Goal: Navigation & Orientation: Find specific page/section

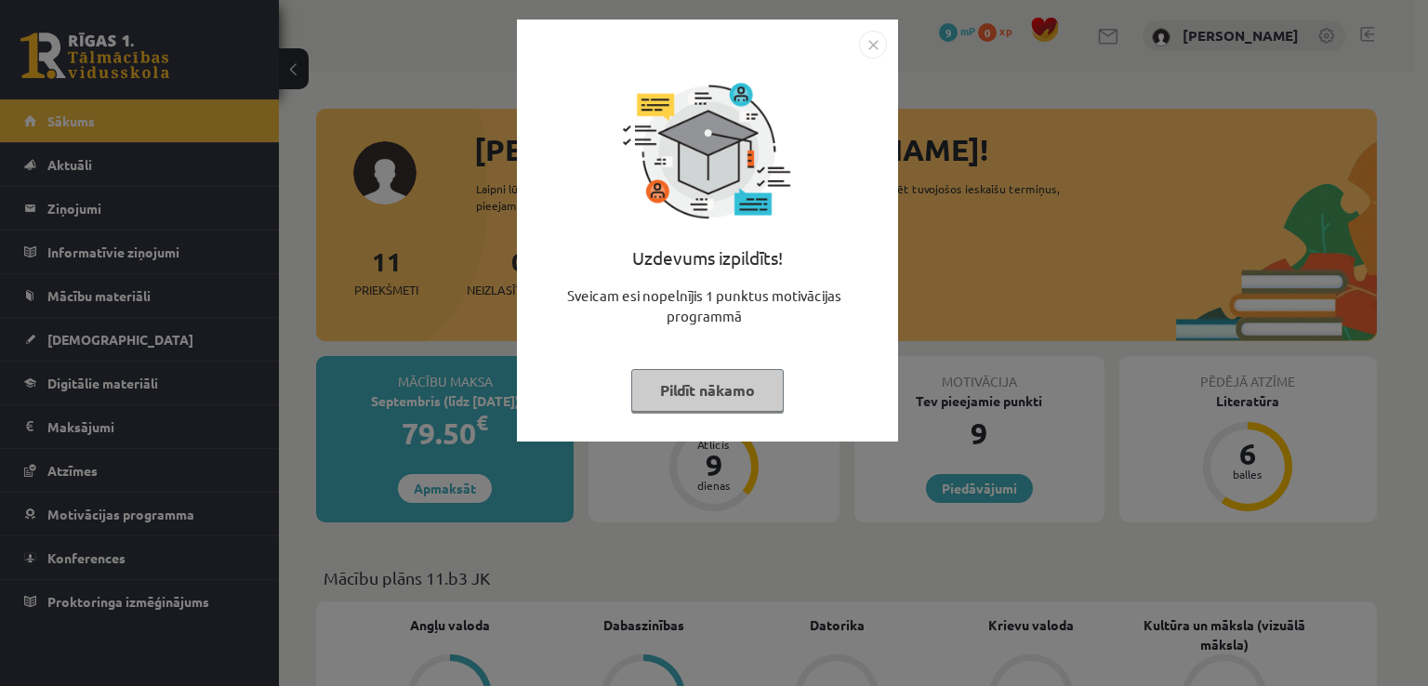
click at [711, 384] on button "Pildīt nākamo" at bounding box center [707, 390] width 153 height 43
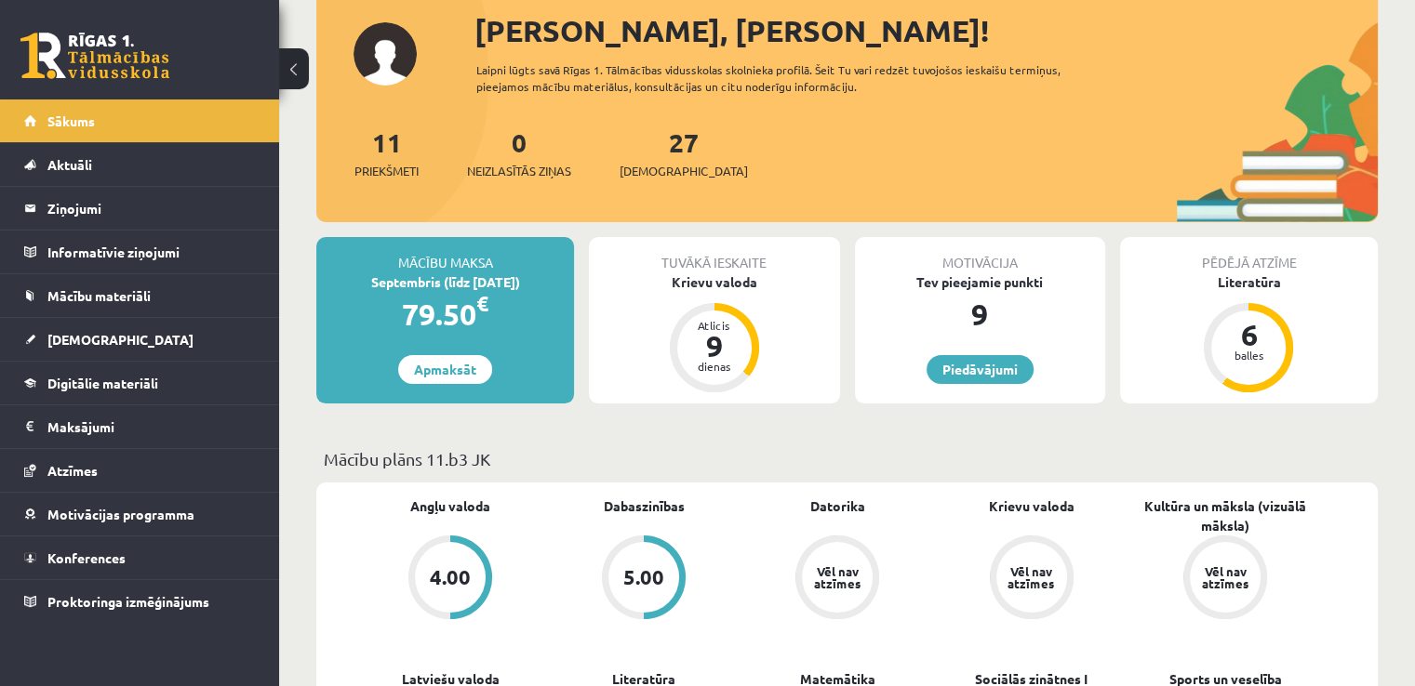
scroll to position [123, 0]
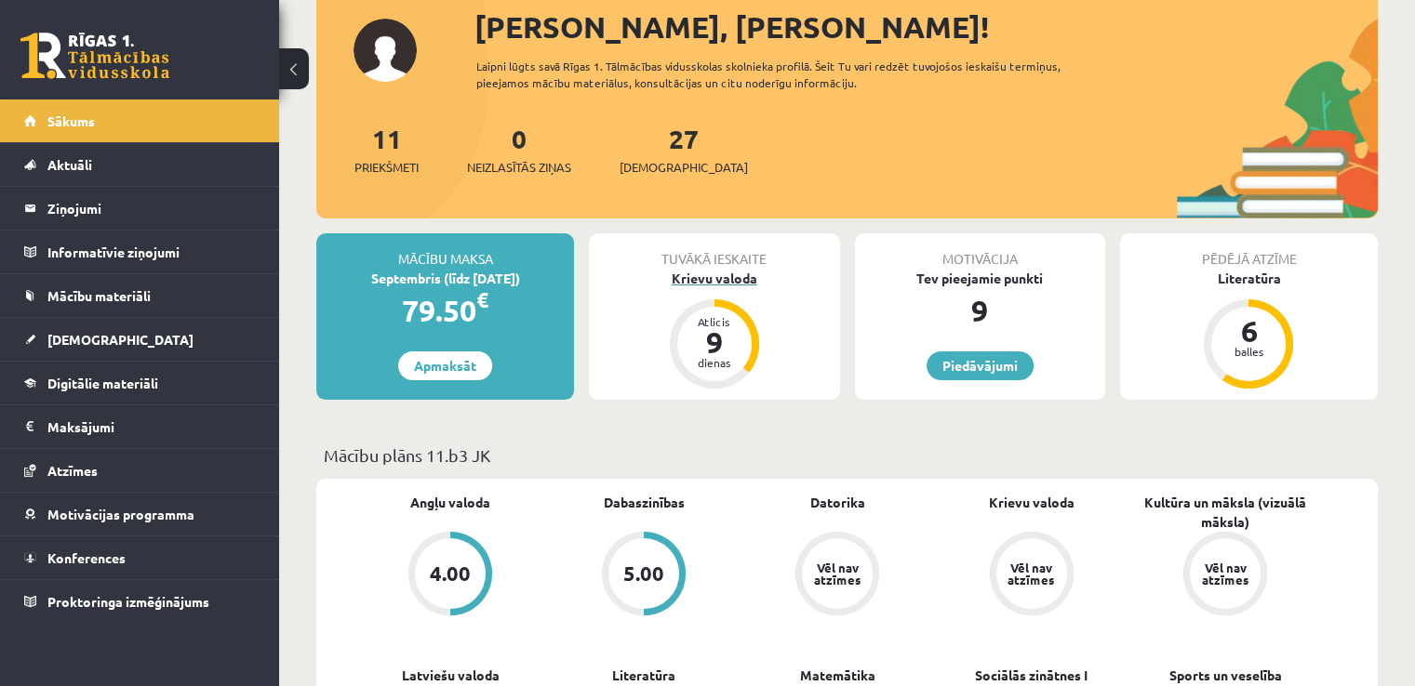
click at [703, 343] on div "9" at bounding box center [714, 342] width 56 height 30
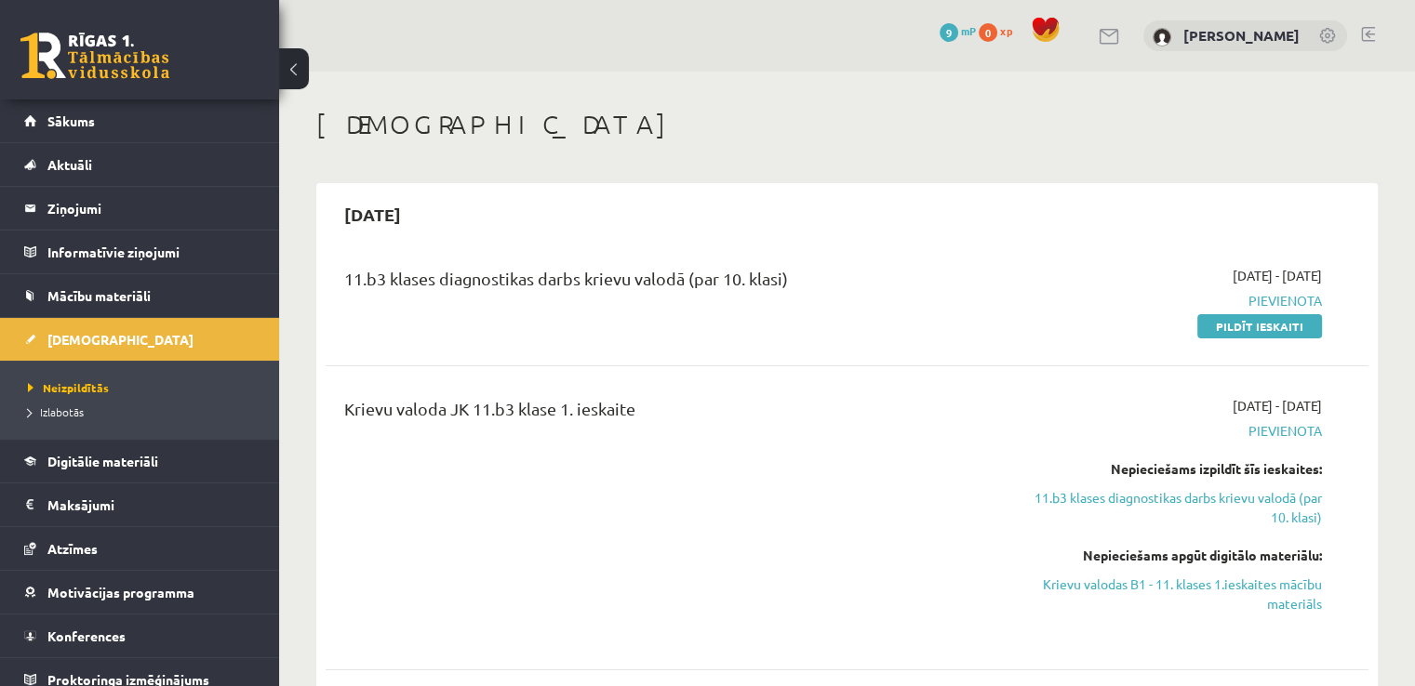
drag, startPoint x: 0, startPoint y: 0, endPoint x: 703, endPoint y: 343, distance: 782.4
click at [703, 343] on div "11.b3 klases diagnostikas darbs krievu valodā (par 10. klasi) 2025-09-01 - 2025…" at bounding box center [847, 300] width 1043 height 107
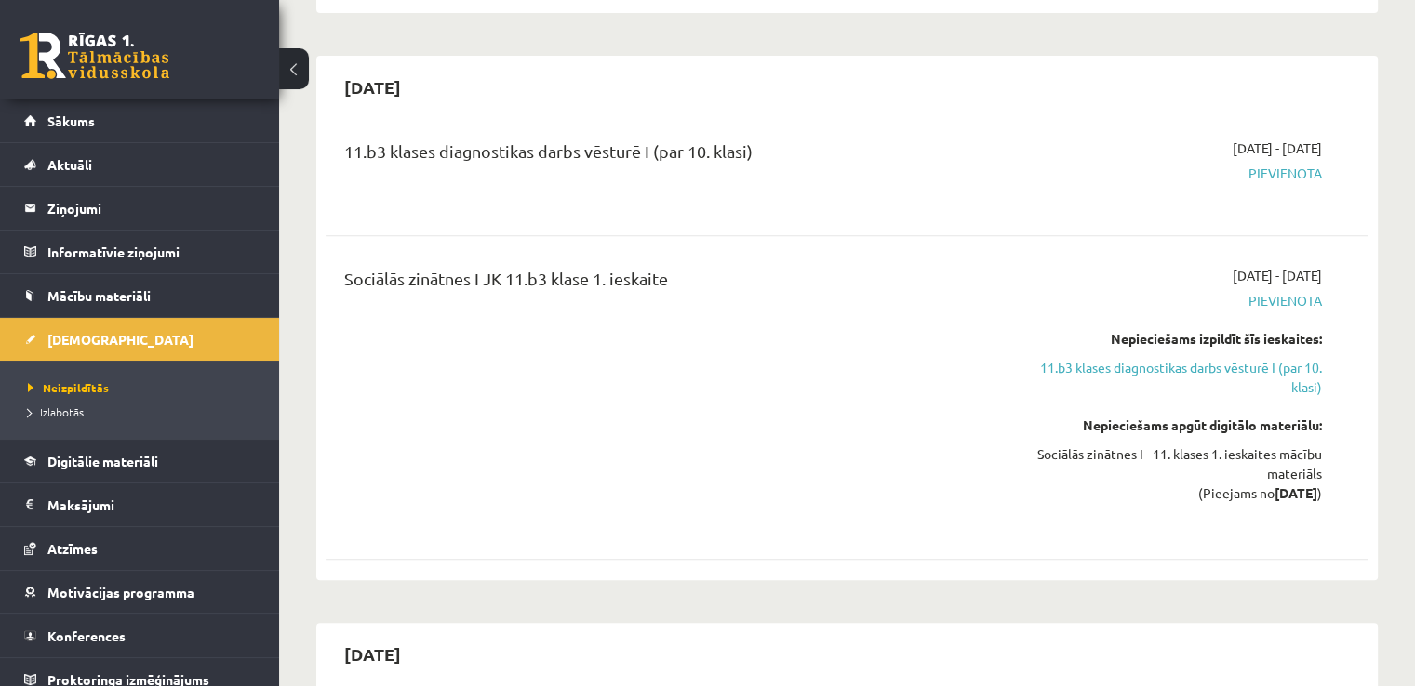
scroll to position [659, 0]
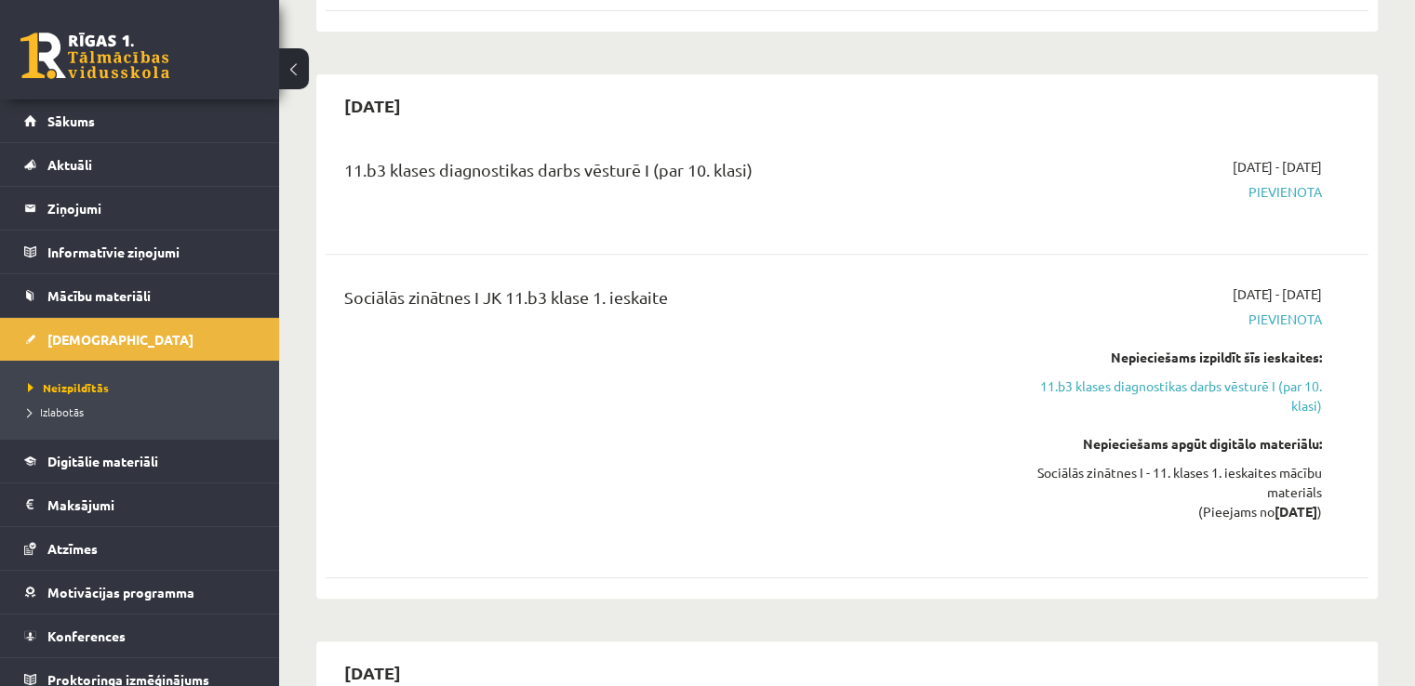
click at [1289, 187] on span "Pievienota" at bounding box center [1168, 192] width 307 height 20
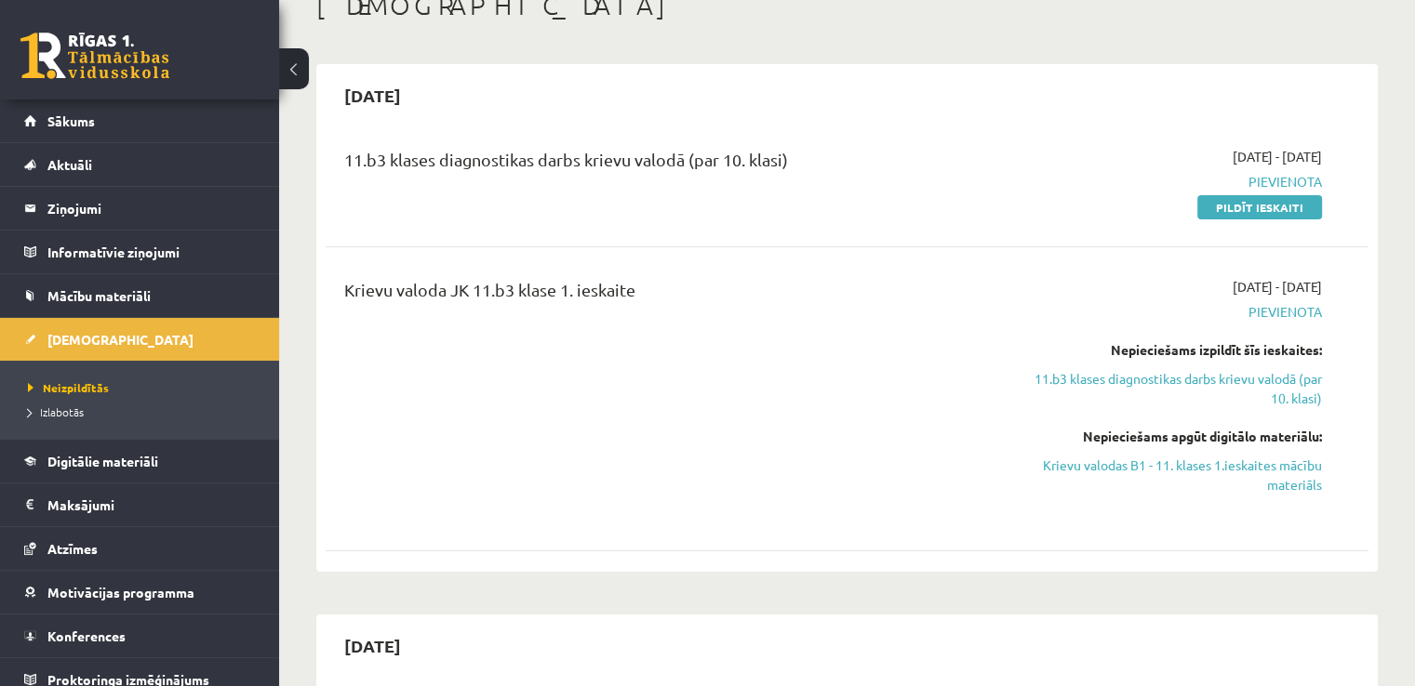
scroll to position [0, 0]
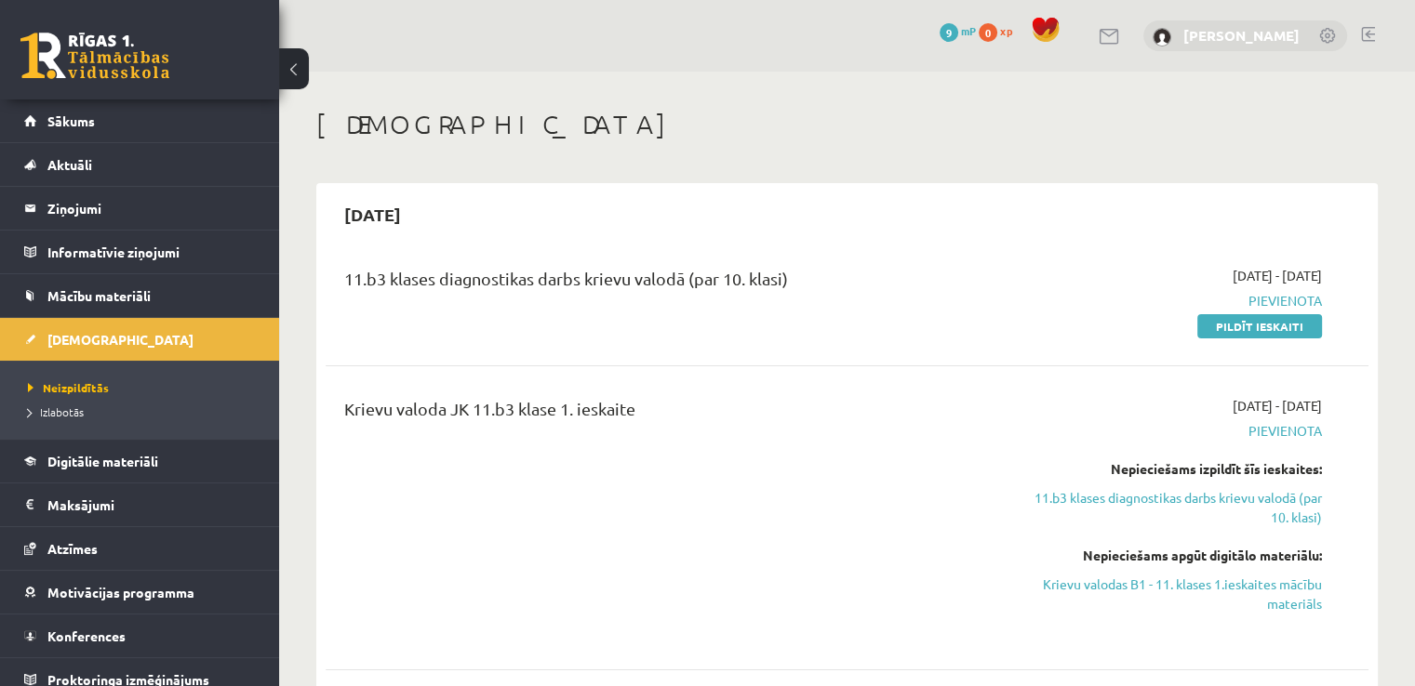
click at [1282, 39] on link "Viktorija Plikša" at bounding box center [1241, 35] width 116 height 19
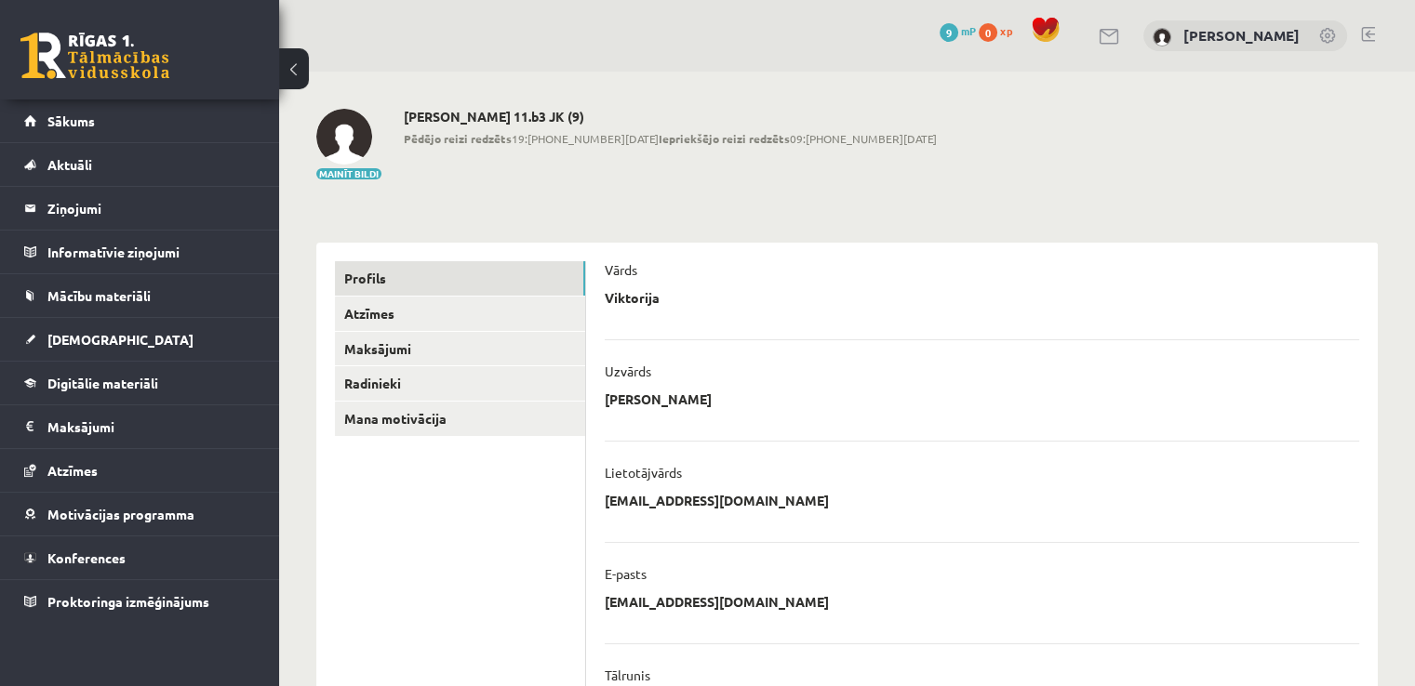
click at [1373, 32] on link at bounding box center [1368, 34] width 14 height 15
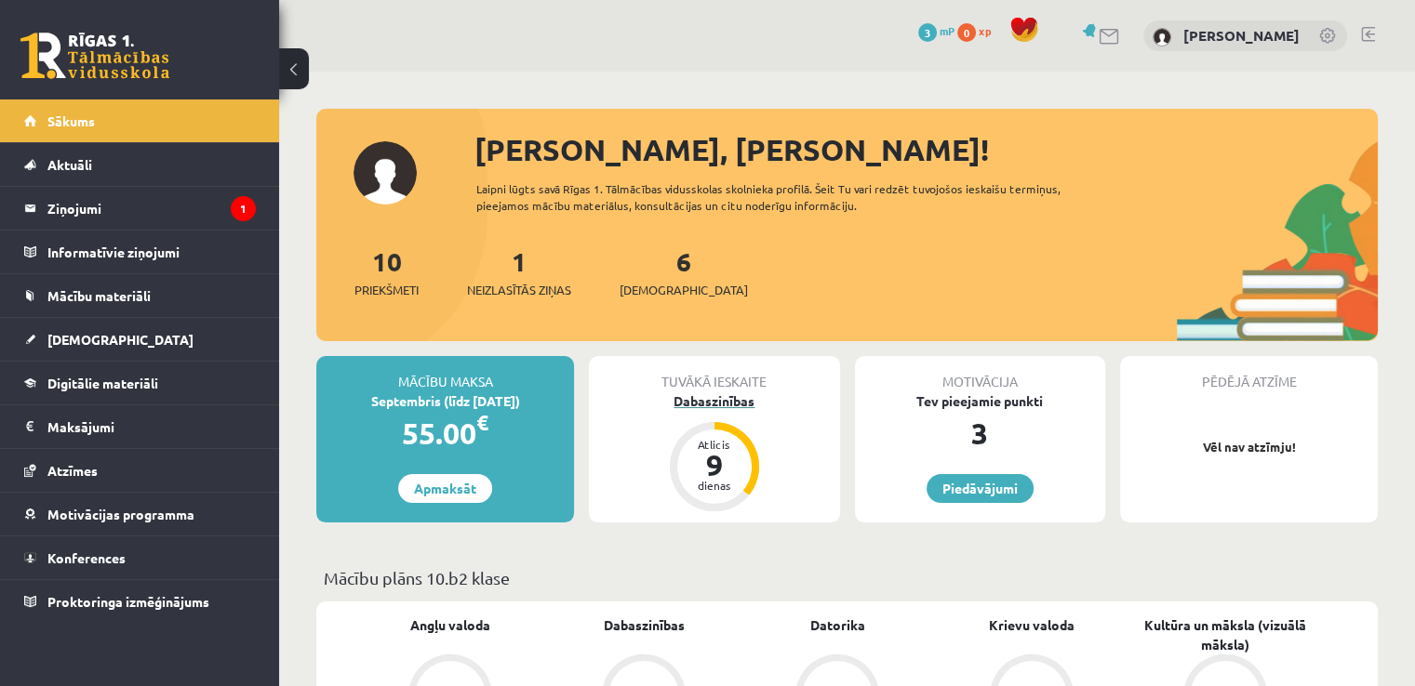
click at [703, 481] on div "dienas" at bounding box center [714, 485] width 56 height 11
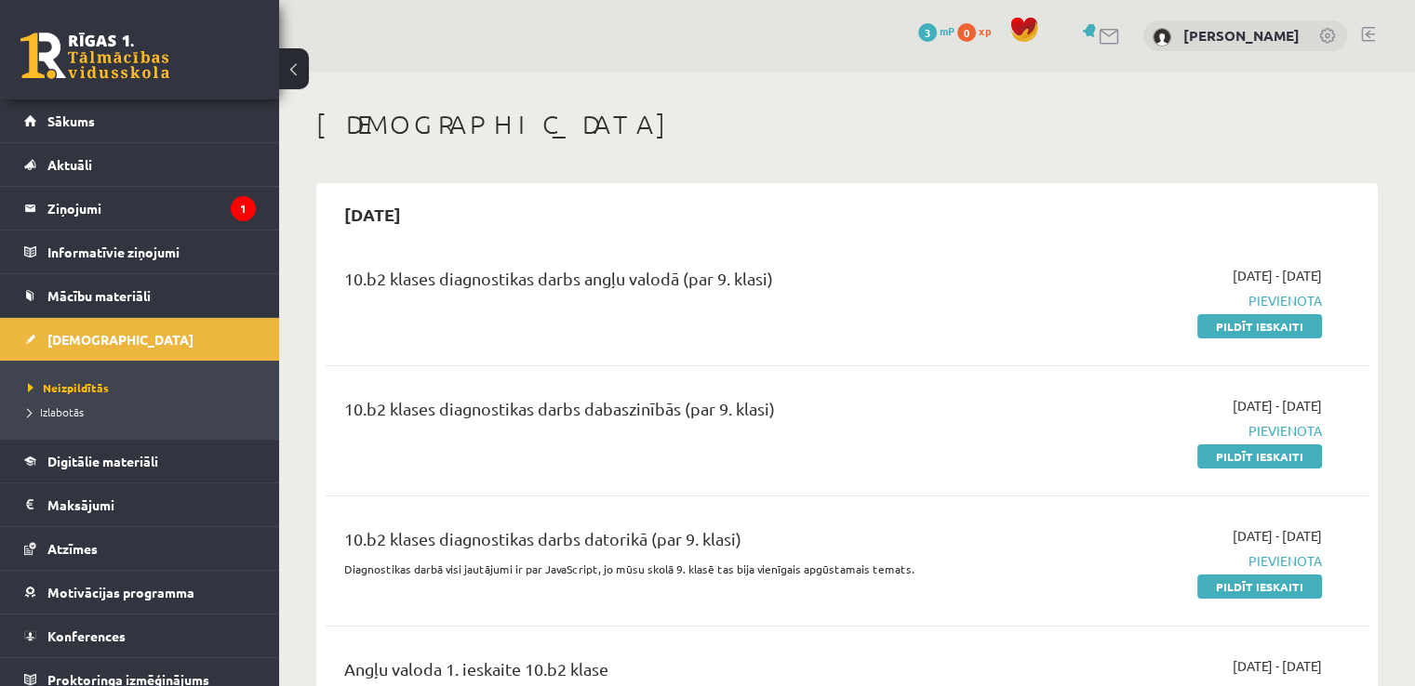
click at [1121, 37] on link at bounding box center [1109, 37] width 22 height 16
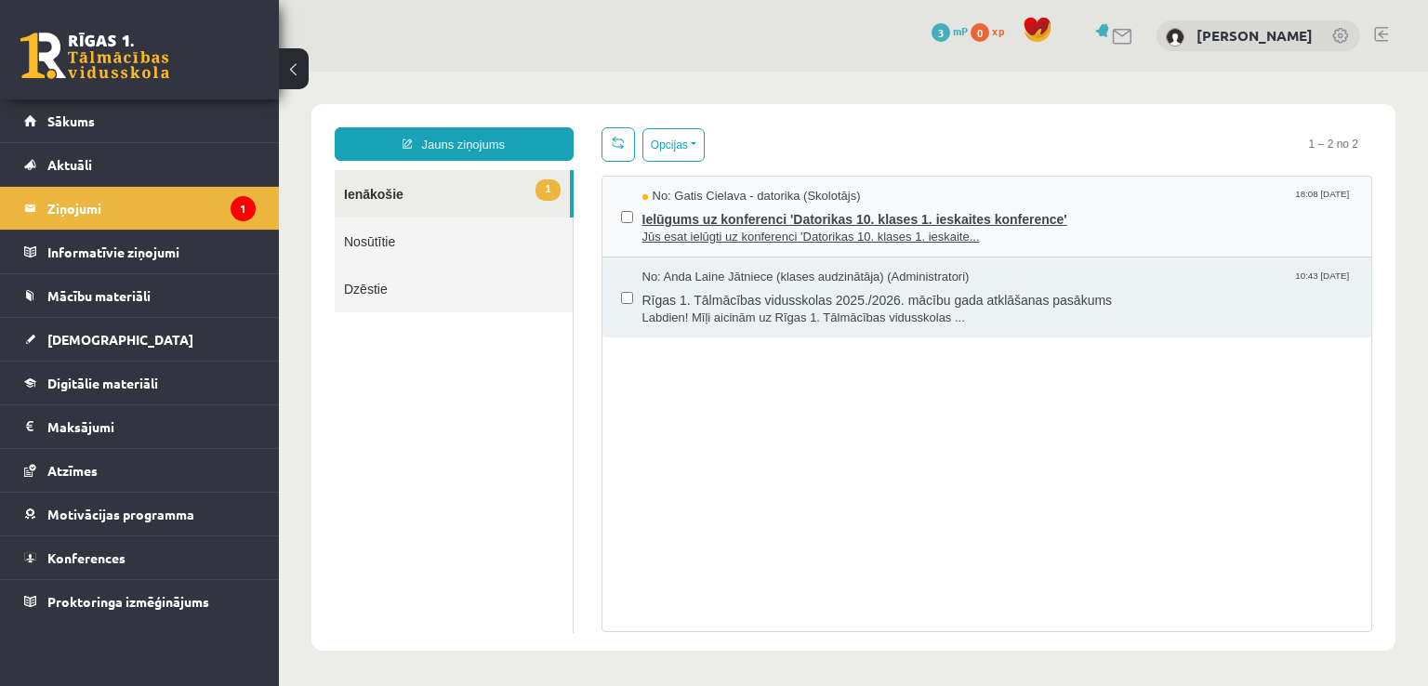
click at [878, 232] on span "Jūs esat ielūgti uz konferenci 'Datorikas 10. klases 1. ieskaite..." at bounding box center [998, 238] width 711 height 18
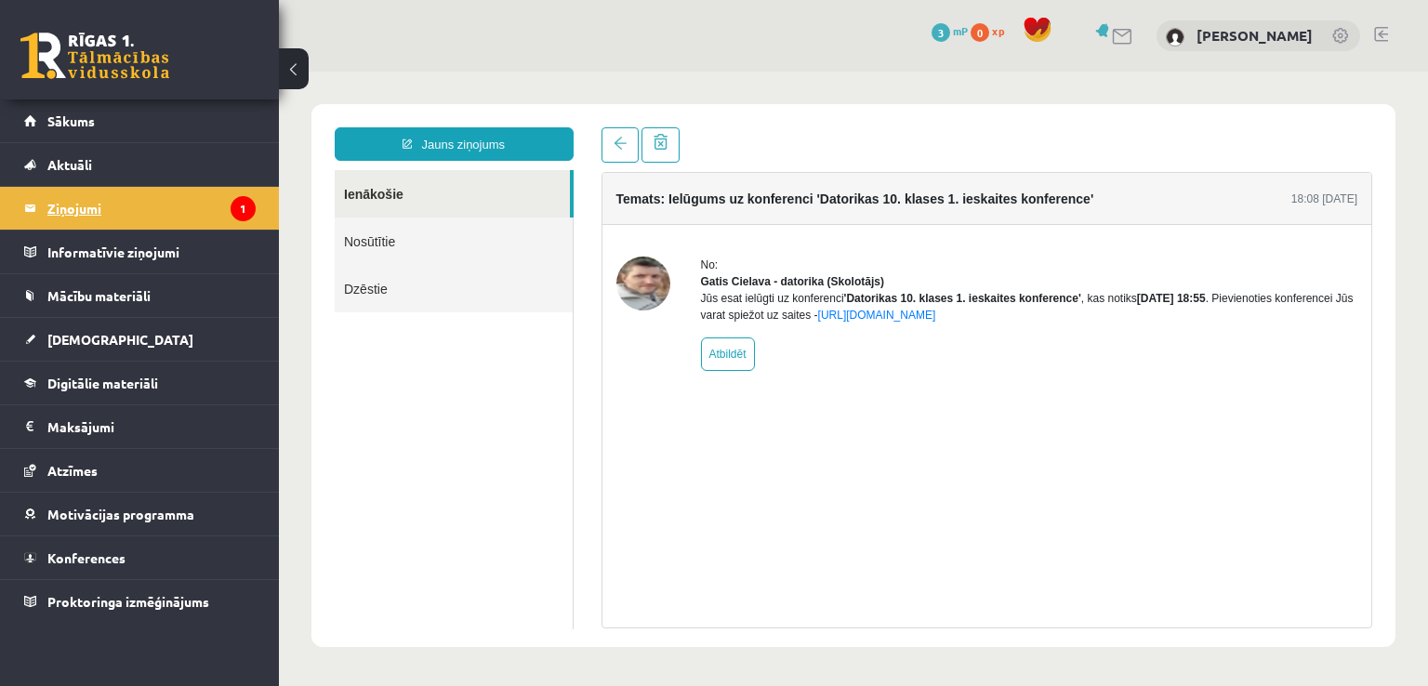
click at [236, 210] on icon "1" at bounding box center [243, 208] width 25 height 25
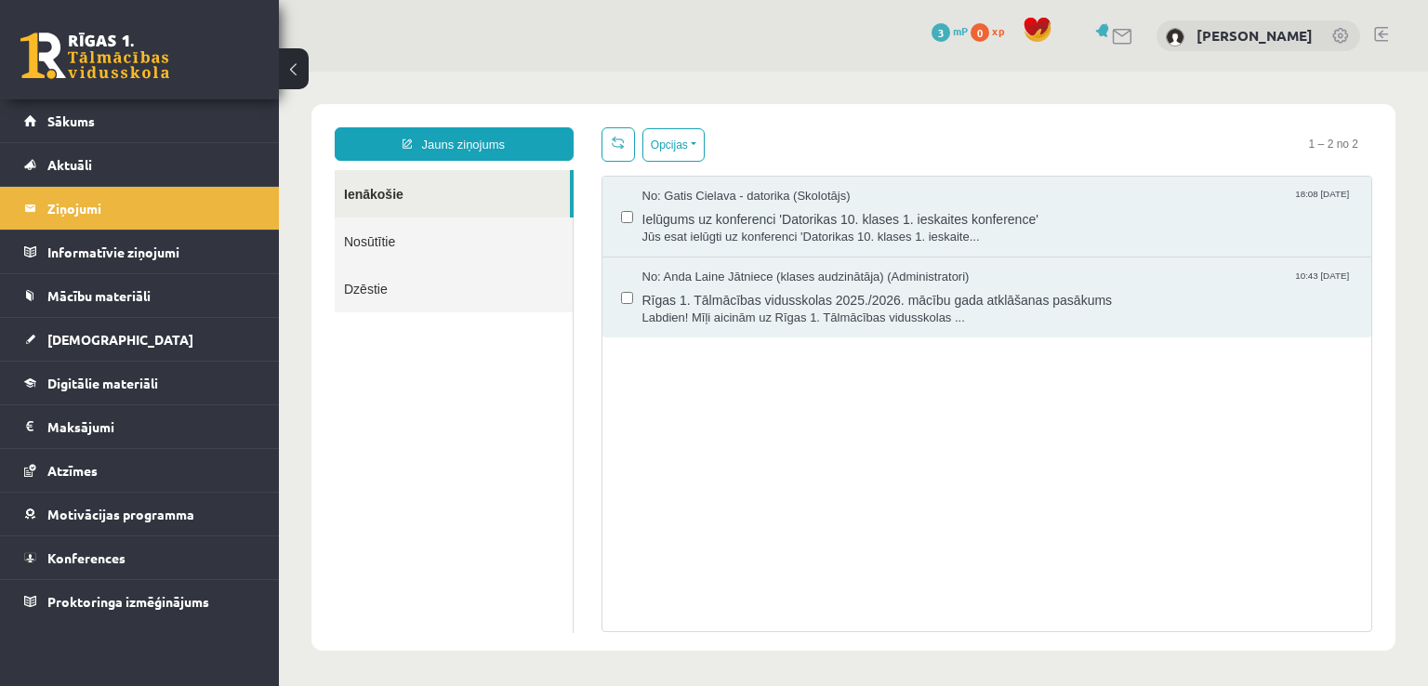
click at [379, 252] on link "Nosūtītie" at bounding box center [454, 241] width 238 height 47
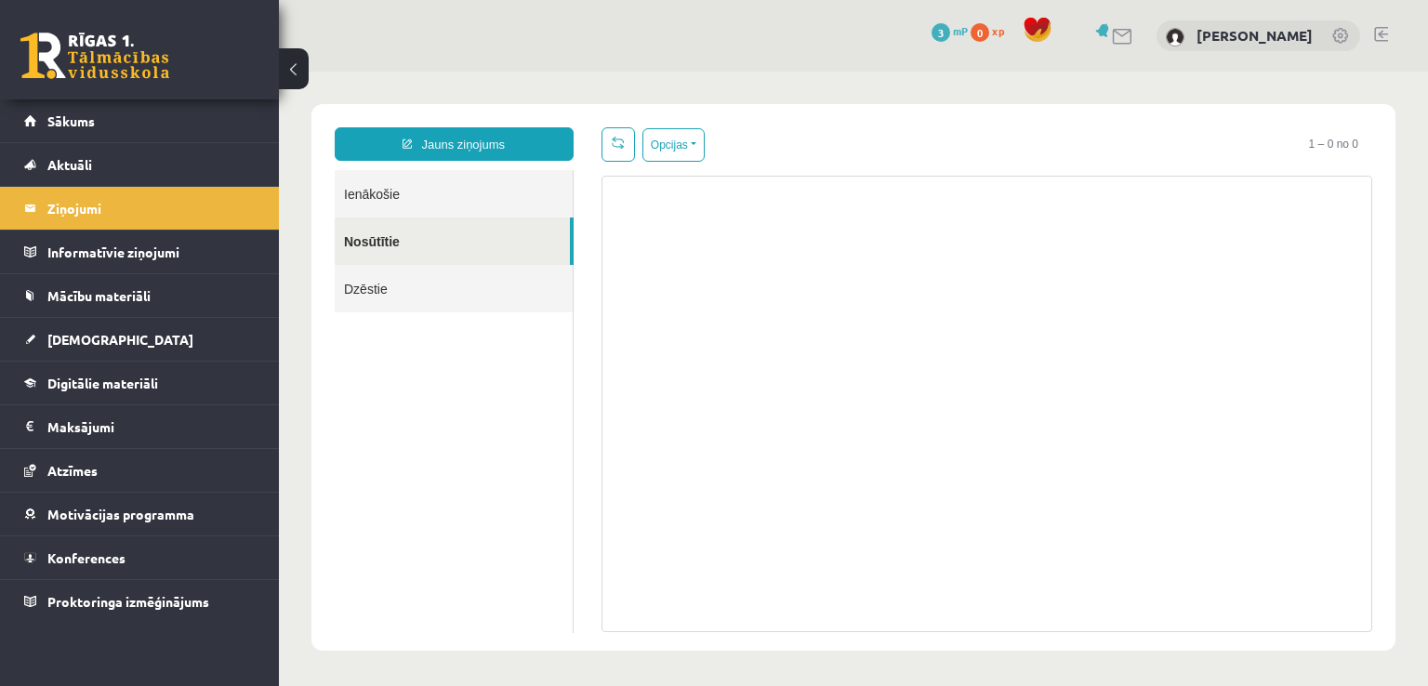
click at [401, 285] on link "Dzēstie" at bounding box center [454, 288] width 238 height 47
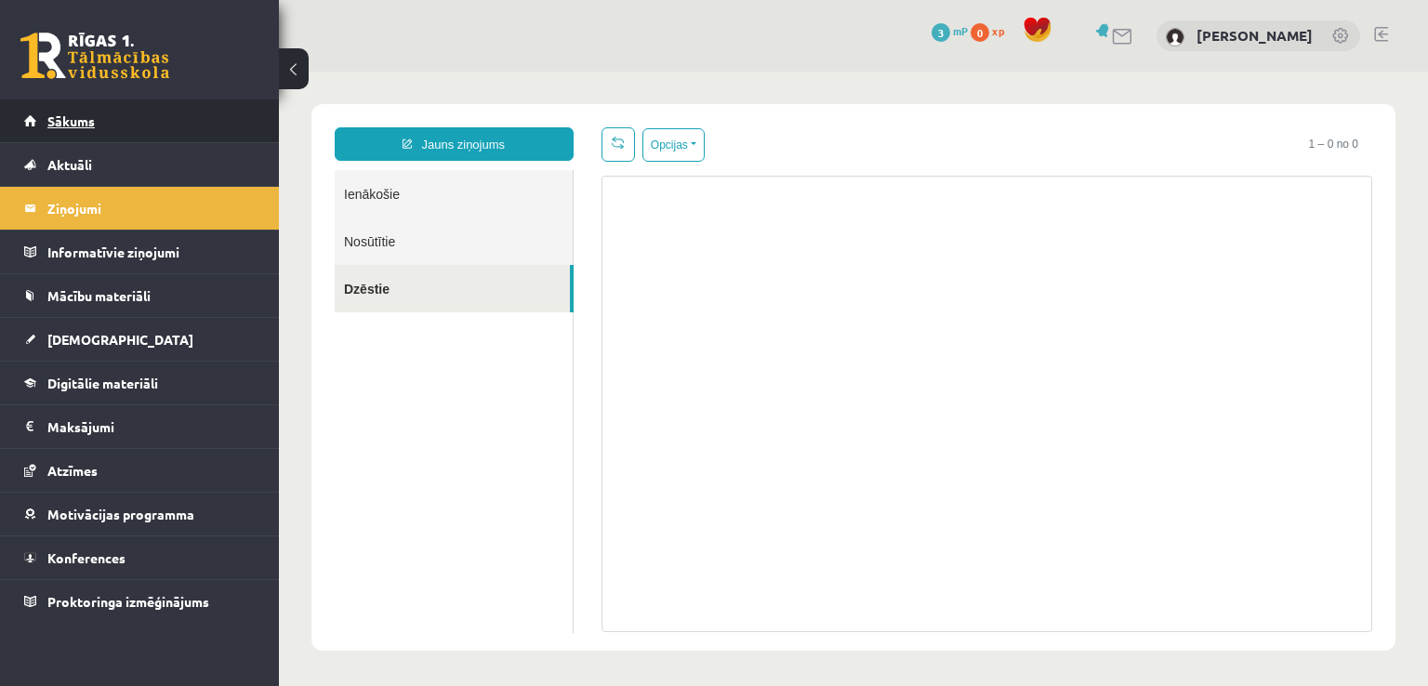
click at [142, 114] on link "Sākums" at bounding box center [140, 121] width 232 height 43
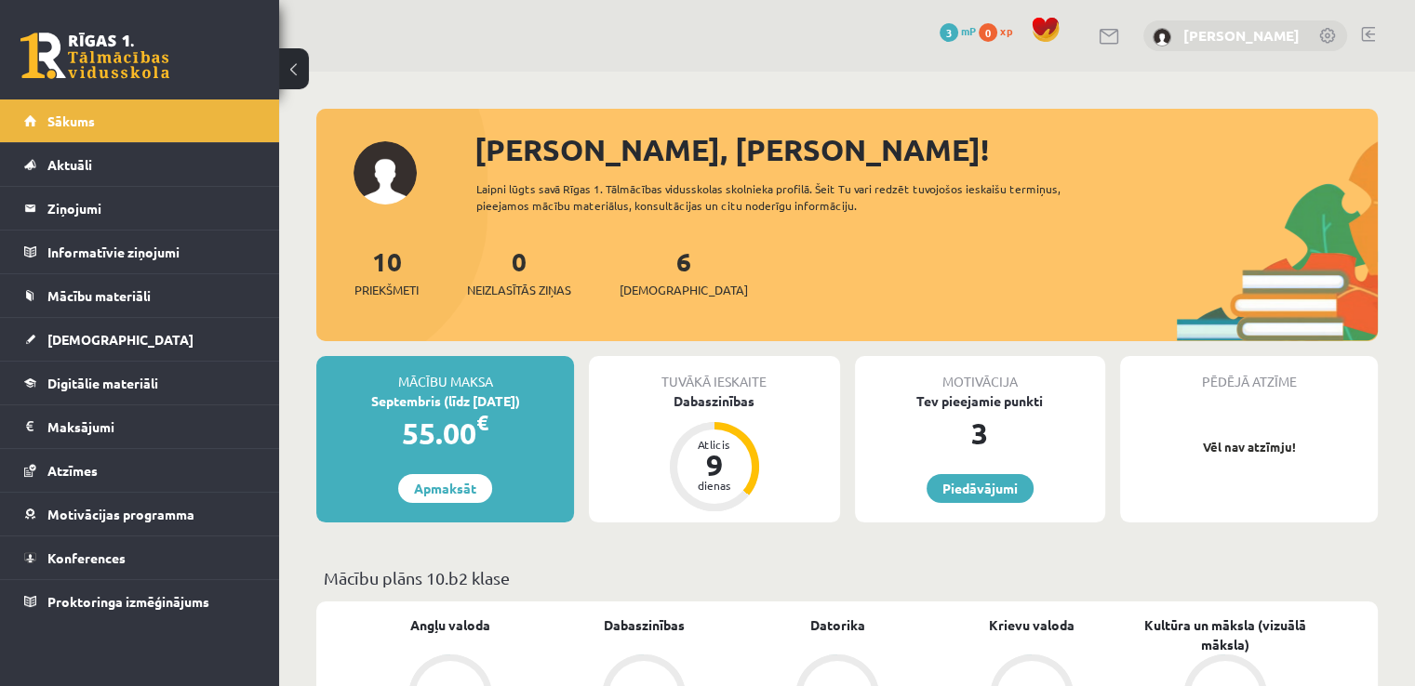
click at [1249, 32] on link "[PERSON_NAME]" at bounding box center [1241, 35] width 116 height 19
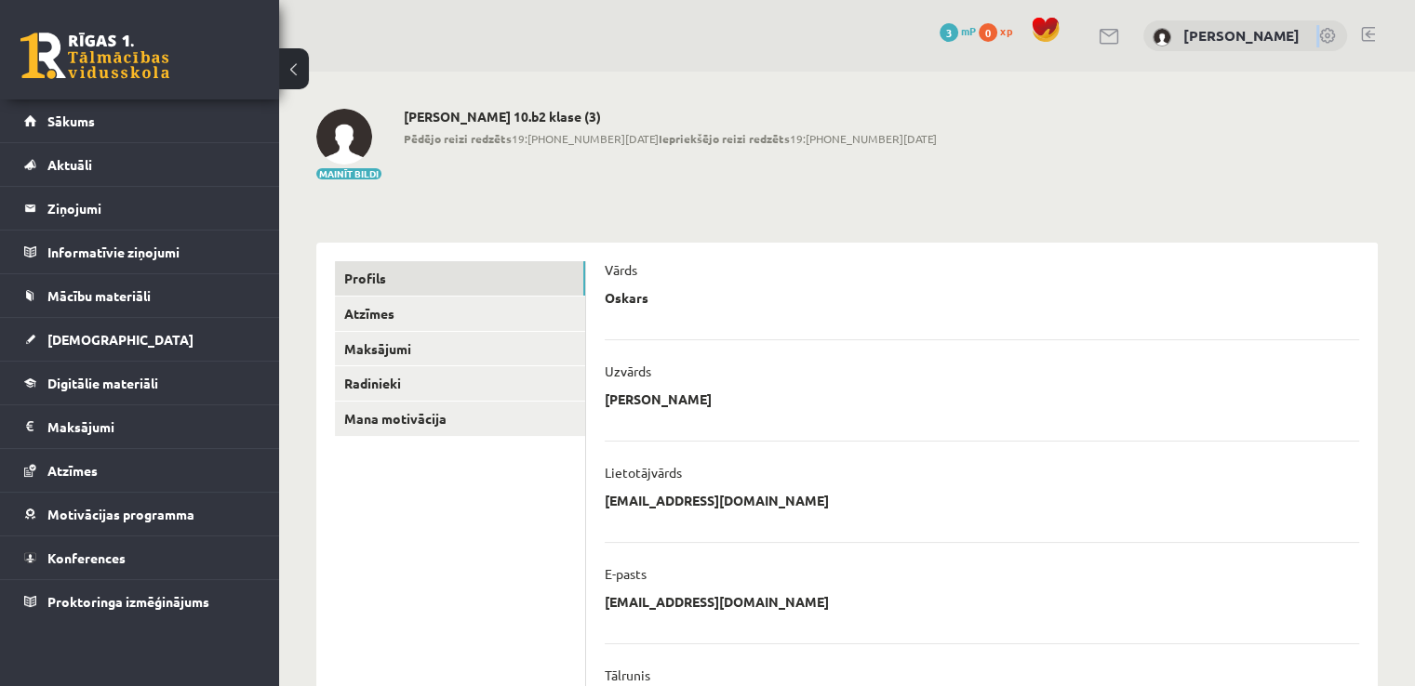
drag, startPoint x: 1313, startPoint y: 34, endPoint x: 1378, endPoint y: 42, distance: 65.5
click at [1378, 42] on div "0 Dāvanas 3 mP 0 xp [PERSON_NAME]" at bounding box center [847, 36] width 1136 height 72
click at [1374, 38] on link at bounding box center [1368, 34] width 14 height 15
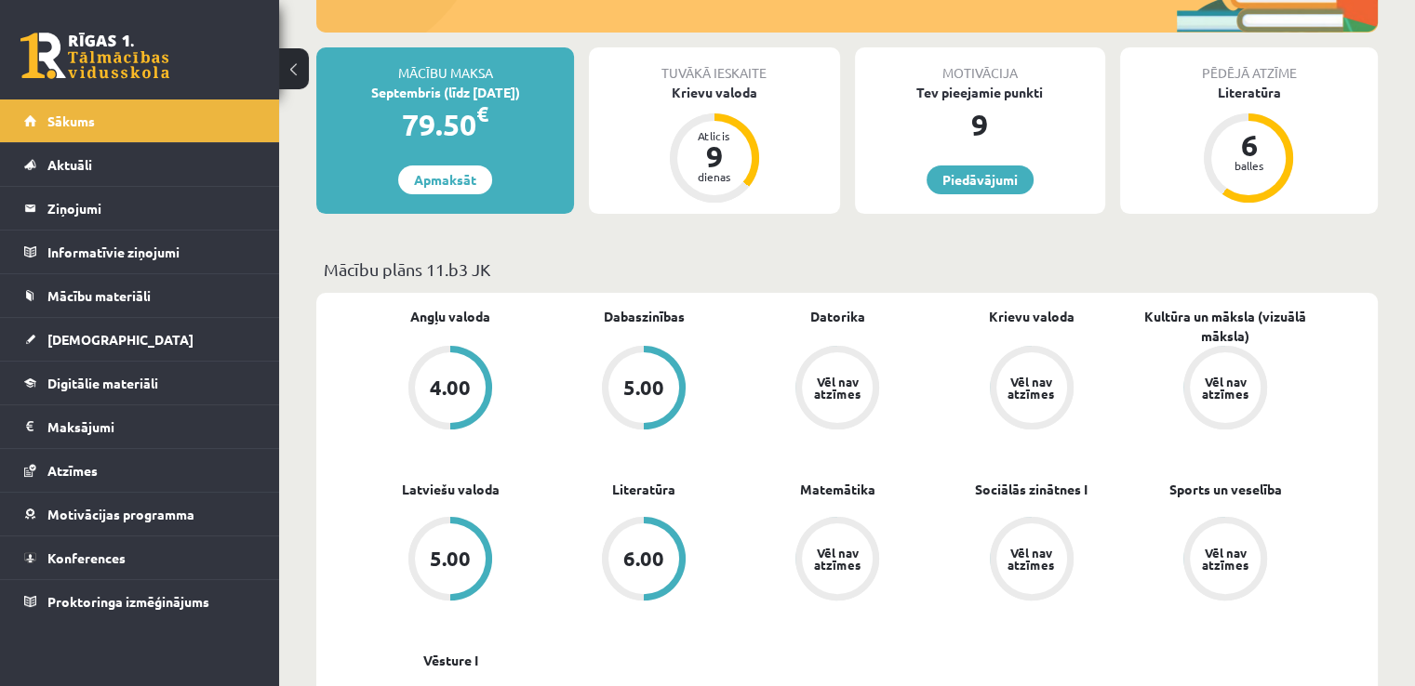
scroll to position [317, 0]
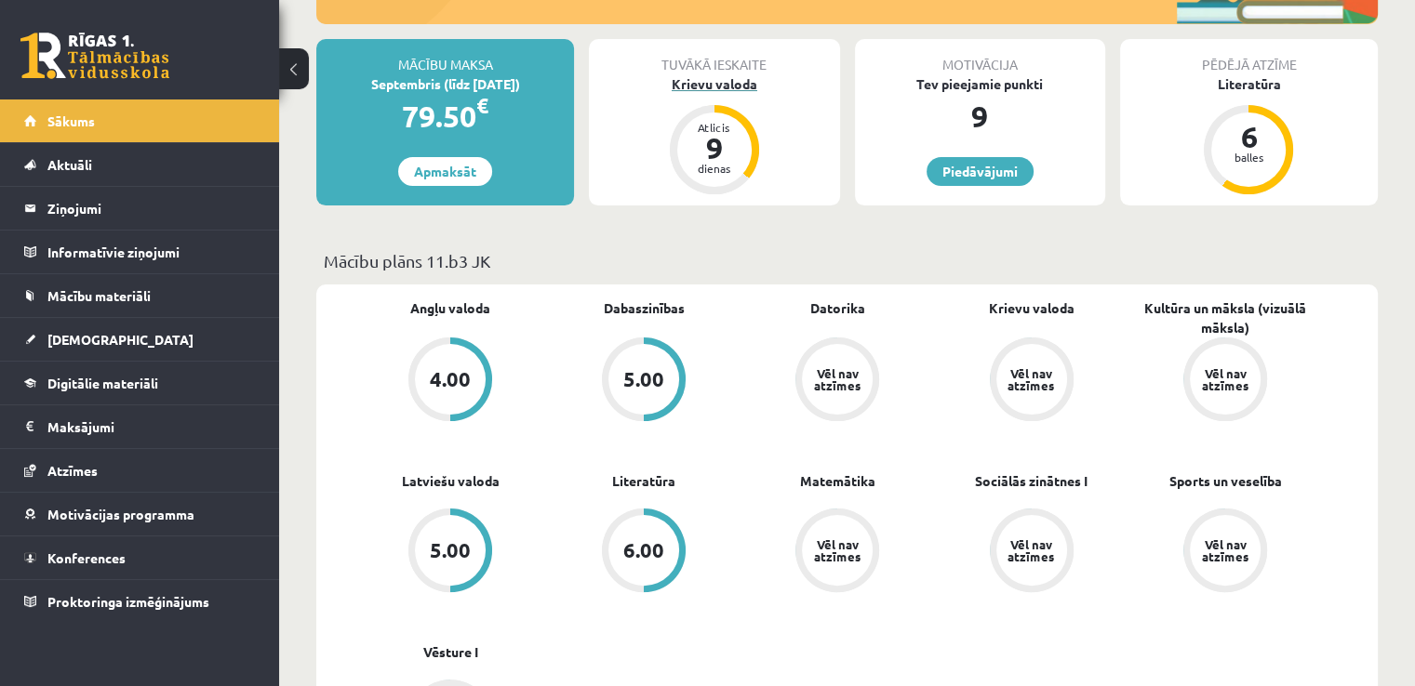
click at [703, 85] on div "Krievu valoda" at bounding box center [714, 84] width 250 height 20
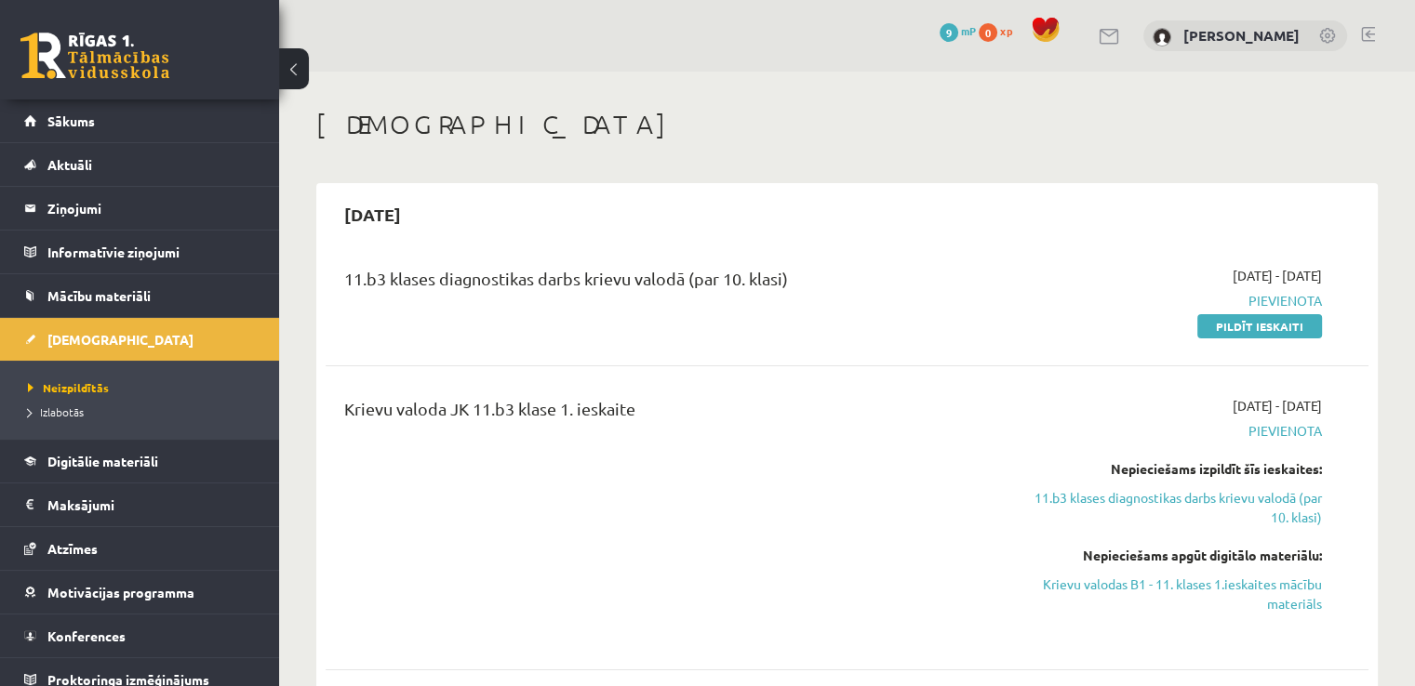
click at [1365, 34] on link at bounding box center [1368, 34] width 14 height 15
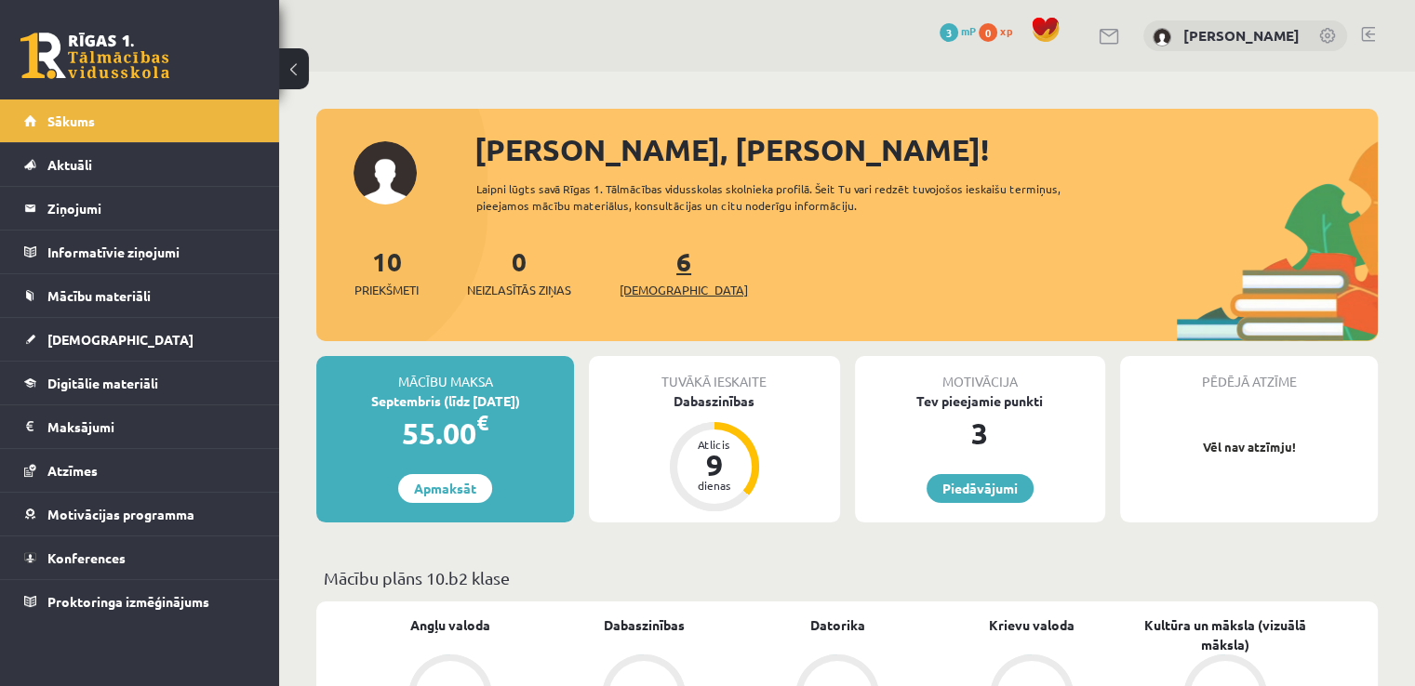
click at [658, 269] on link "6 Ieskaites" at bounding box center [683, 272] width 128 height 55
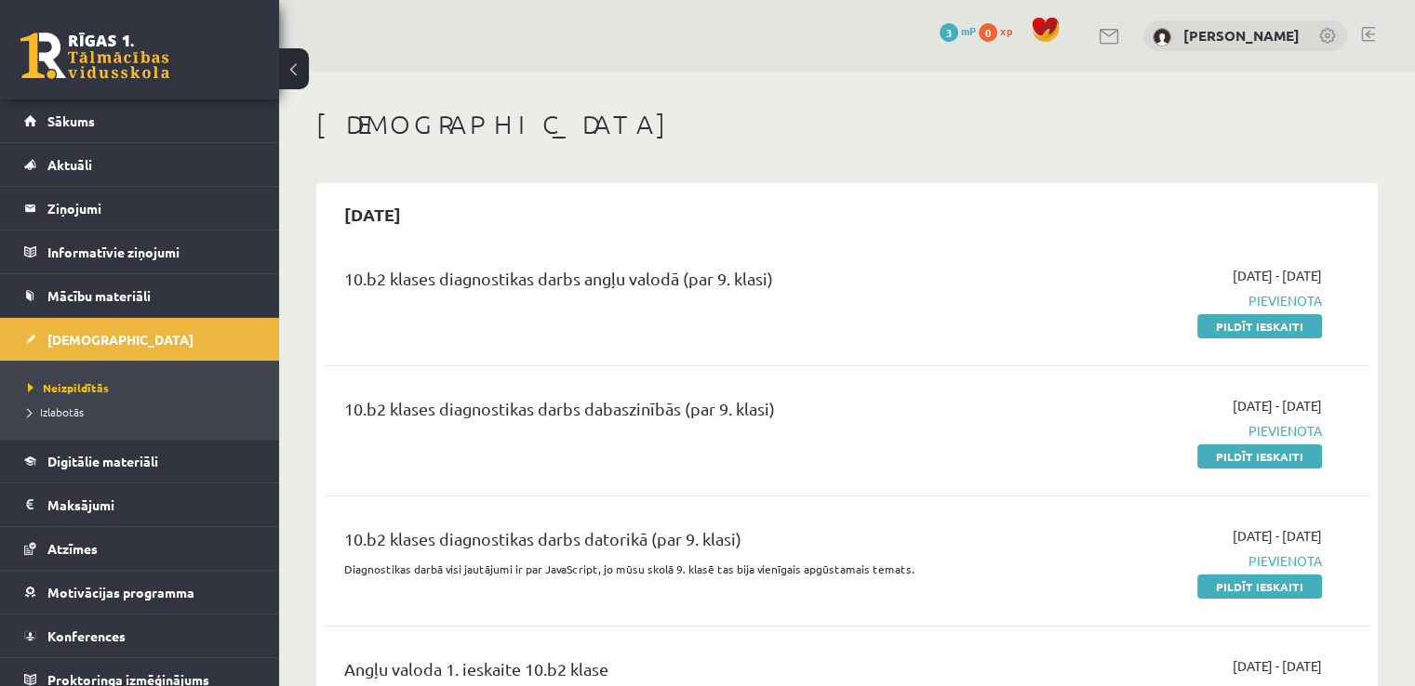
click at [1374, 46] on div "0 Dāvanas 3 mP 0 xp [PERSON_NAME]" at bounding box center [847, 36] width 1136 height 72
click at [1365, 39] on link at bounding box center [1368, 34] width 14 height 15
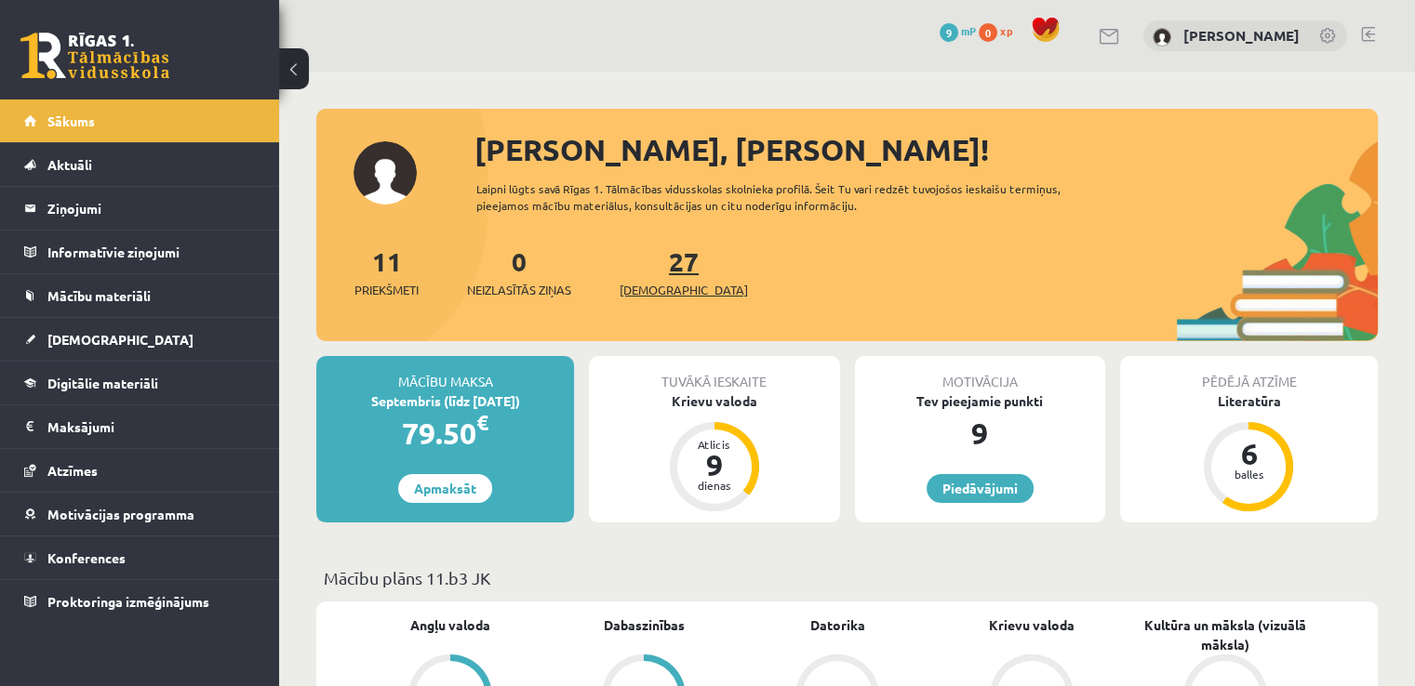
click at [671, 286] on span "[DEMOGRAPHIC_DATA]" at bounding box center [683, 290] width 128 height 19
